Goal: Information Seeking & Learning: Learn about a topic

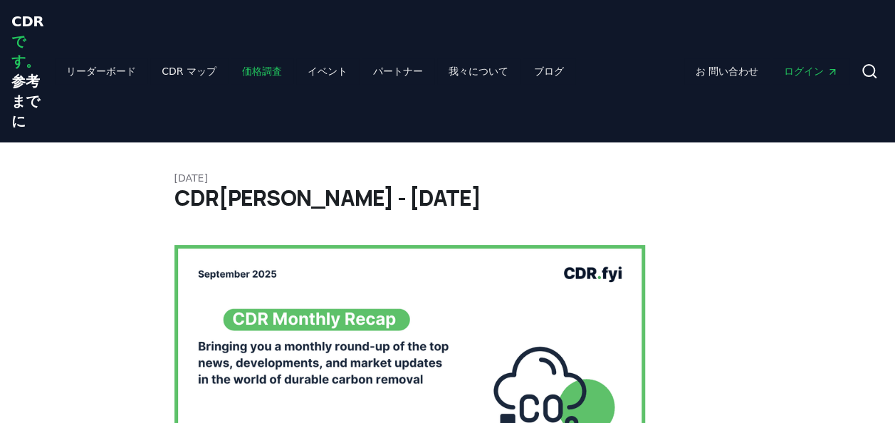
click at [231, 70] on link "価格調査" at bounding box center [262, 71] width 63 height 26
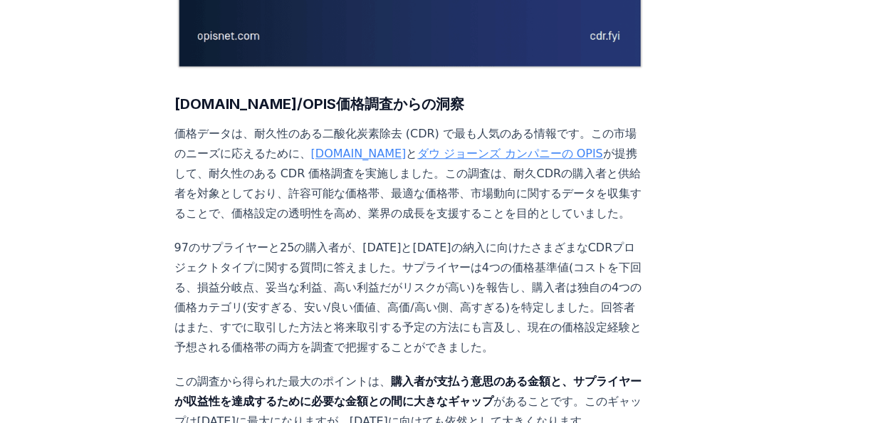
scroll to position [340, 0]
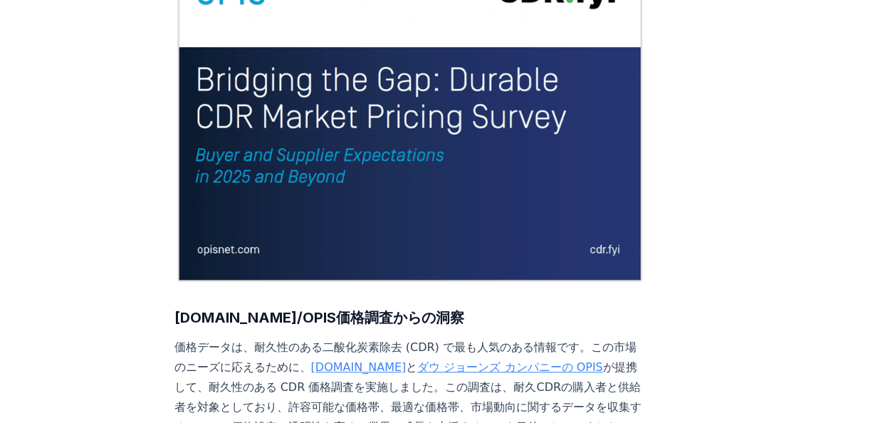
click at [276, 105] on img at bounding box center [409, 106] width 471 height 353
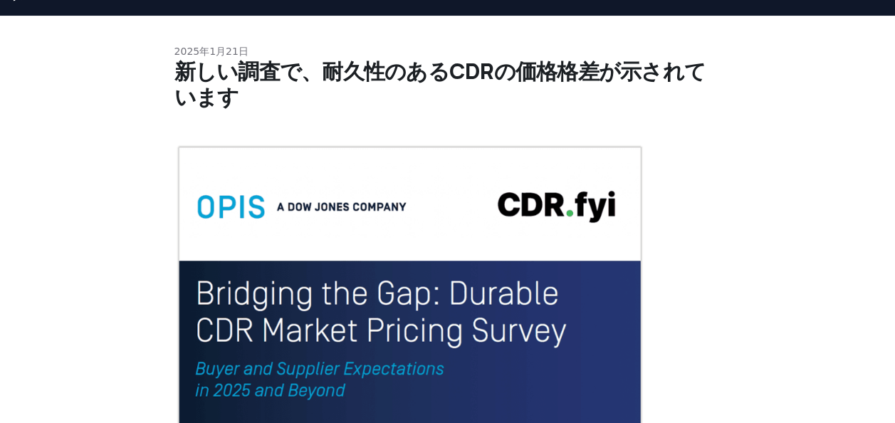
scroll to position [56, 0]
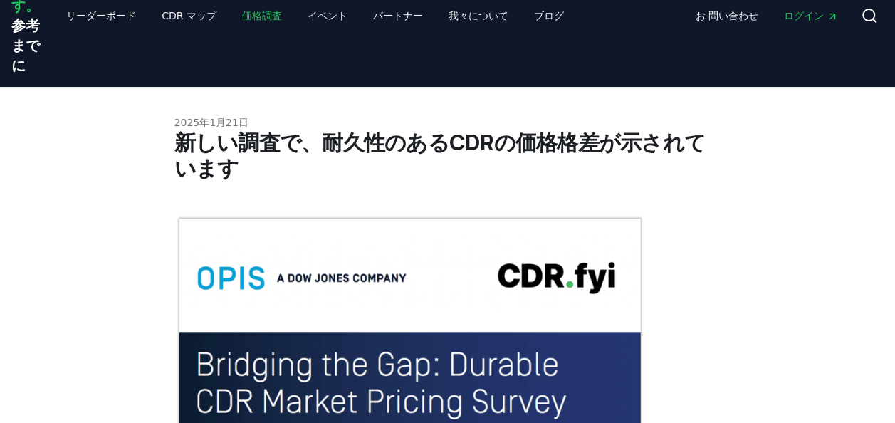
click at [243, 21] on link "価格調査" at bounding box center [262, 16] width 63 height 26
click at [162, 10] on link "CDR マップ" at bounding box center [189, 16] width 78 height 26
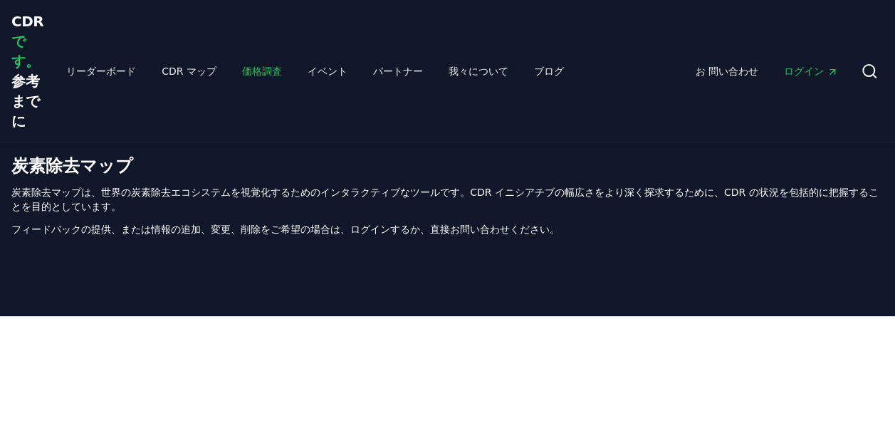
click at [231, 63] on link "価格調査" at bounding box center [262, 71] width 63 height 26
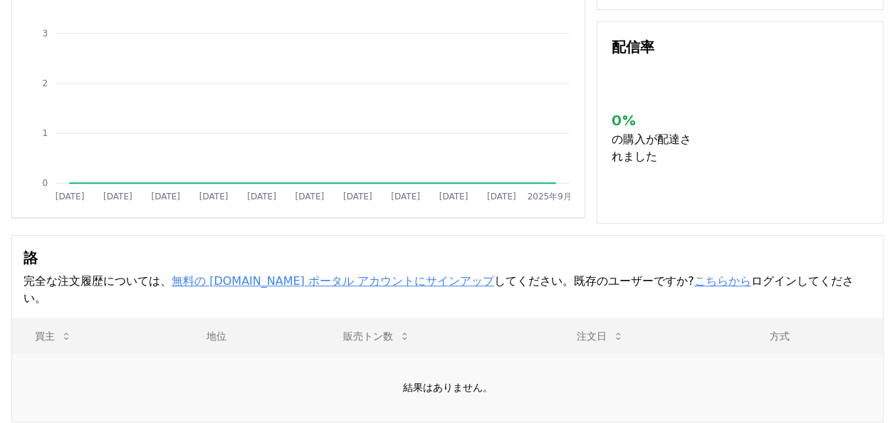
scroll to position [545, 0]
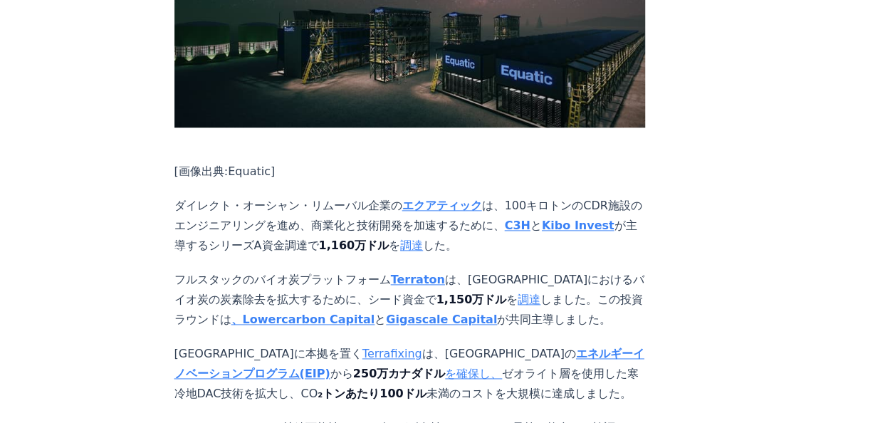
scroll to position [3560, 0]
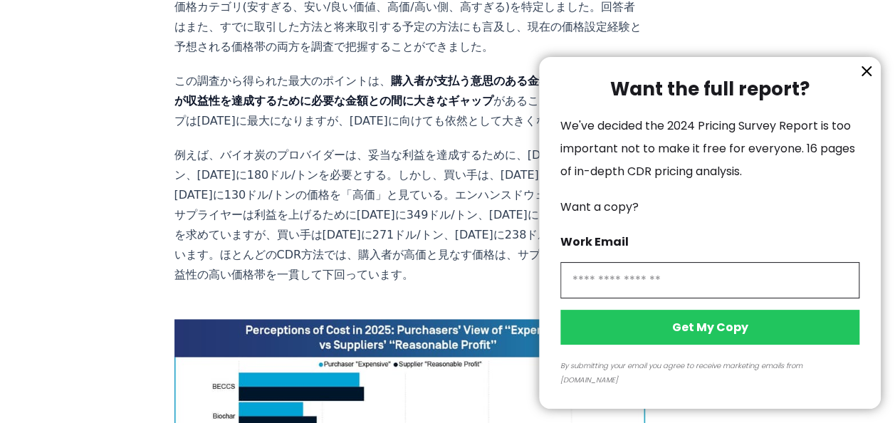
scroll to position [926, 0]
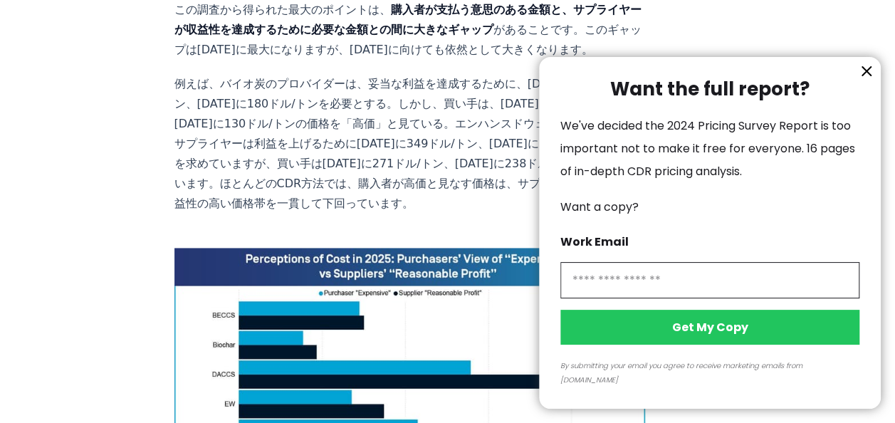
click at [864, 80] on icon "information" at bounding box center [866, 71] width 17 height 17
